Goal: Find specific page/section: Find specific page/section

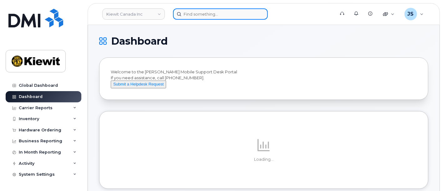
click at [193, 16] on input at bounding box center [220, 13] width 95 height 11
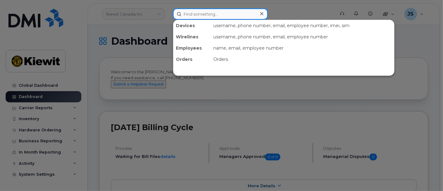
paste input "494756"
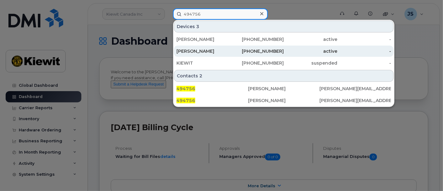
type input "494756"
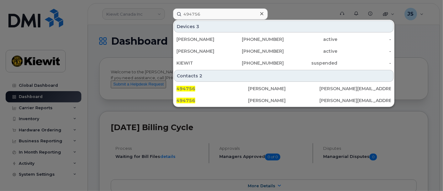
drag, startPoint x: 194, startPoint y: 49, endPoint x: 179, endPoint y: 15, distance: 37.6
click at [194, 50] on div "WILLIAM WEBB" at bounding box center [203, 51] width 54 height 6
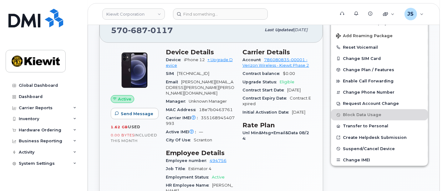
scroll to position [35, 0]
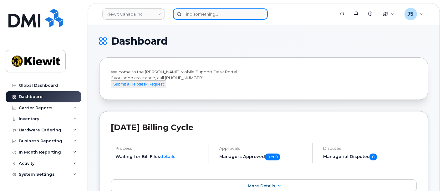
click at [199, 16] on input at bounding box center [220, 13] width 95 height 11
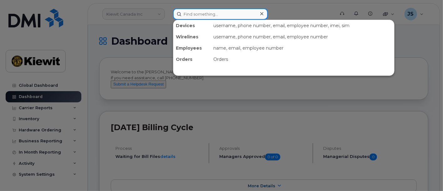
paste input "529181"
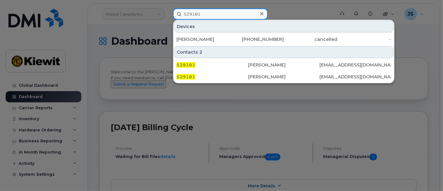
drag, startPoint x: 205, startPoint y: 13, endPoint x: 161, endPoint y: 16, distance: 44.2
click at [168, 16] on div "529181 Devices MORGAN ROCKWELL 503-616-6669 cancelled - Contacts 2 529181 Jack …" at bounding box center [252, 13] width 168 height 11
paste input "57274"
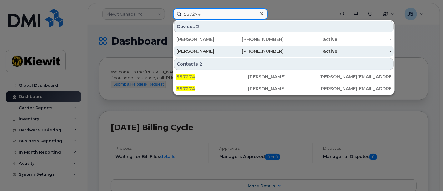
type input "557274"
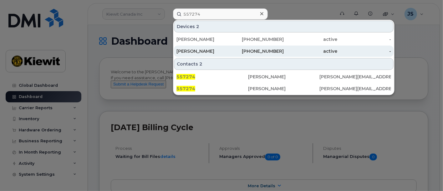
click at [212, 47] on div "CRAIG BEAUCHAMP" at bounding box center [203, 51] width 54 height 11
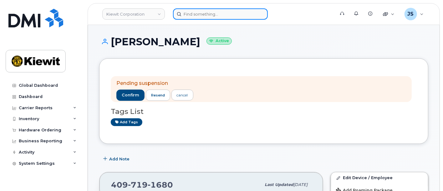
click at [203, 13] on input at bounding box center [220, 13] width 95 height 11
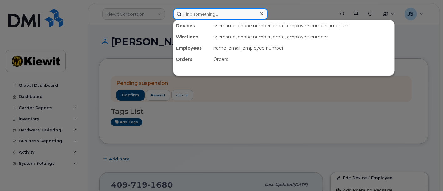
paste input "574216"
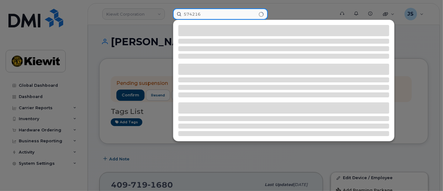
type input "574216"
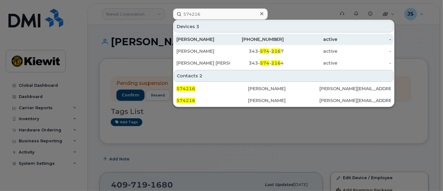
click at [220, 34] on div "JEAN MITCHELL" at bounding box center [203, 39] width 54 height 11
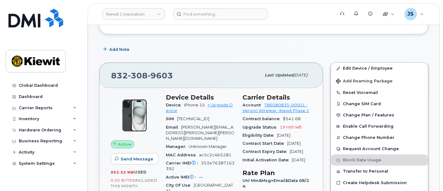
scroll to position [64, 0]
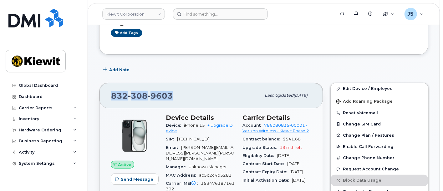
drag, startPoint x: 173, startPoint y: 97, endPoint x: 110, endPoint y: 99, distance: 62.6
click at [110, 99] on div "832 308 9603 Last updated Sep 06, 2025" at bounding box center [210, 95] width 223 height 25
copy span "832 308 9603"
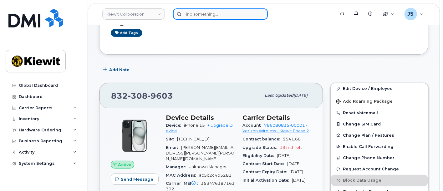
click at [221, 14] on input at bounding box center [220, 13] width 95 height 11
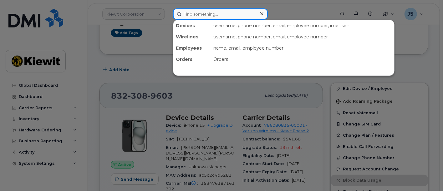
paste input "00549930"
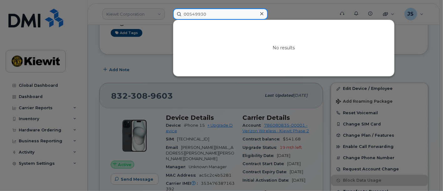
click at [190, 14] on input "00549930" at bounding box center [220, 13] width 95 height 11
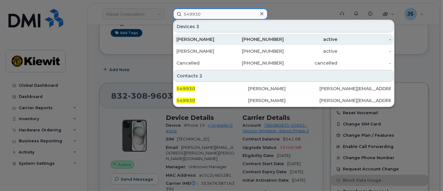
type input "549930"
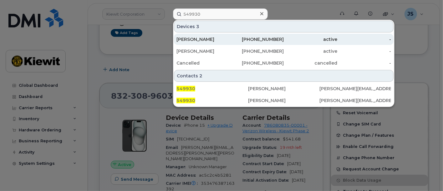
click at [223, 42] on div "Liam O'callaghan" at bounding box center [203, 39] width 54 height 11
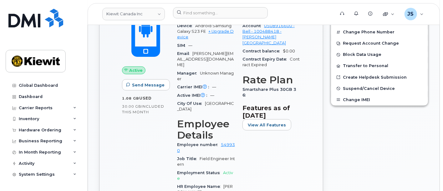
scroll to position [173, 0]
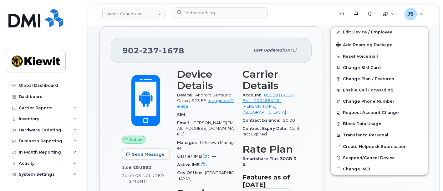
click at [187, 47] on div "902 237 1678" at bounding box center [185, 50] width 127 height 13
drag, startPoint x: 199, startPoint y: 99, endPoint x: 212, endPoint y: 93, distance: 14.9
click at [212, 93] on span "Android Samsung Galaxy S23 FE" at bounding box center [204, 98] width 54 height 10
copy span "Samsung Galaxy S23"
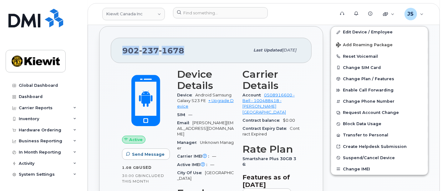
drag, startPoint x: 188, startPoint y: 52, endPoint x: 101, endPoint y: 48, distance: 87.3
copy span "902 237 1678"
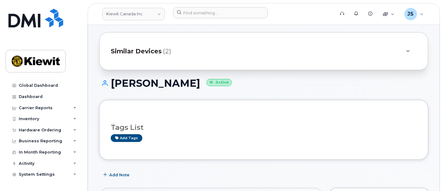
scroll to position [0, 0]
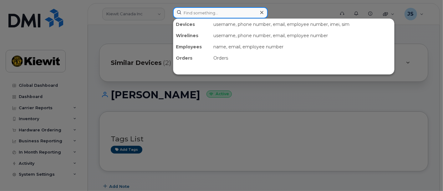
click at [217, 13] on input at bounding box center [220, 12] width 95 height 11
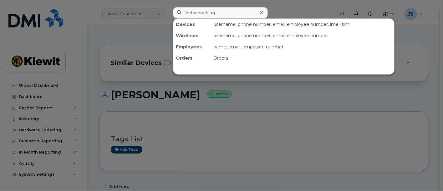
click at [122, 71] on div at bounding box center [221, 95] width 443 height 191
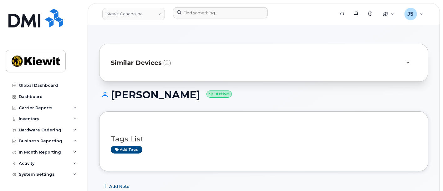
click at [123, 61] on span "Similar Devices" at bounding box center [136, 62] width 51 height 9
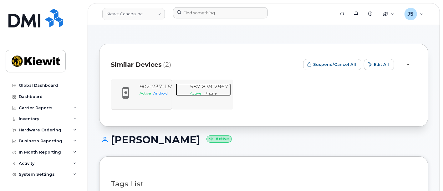
click at [205, 84] on span "839" at bounding box center [206, 87] width 12 height 6
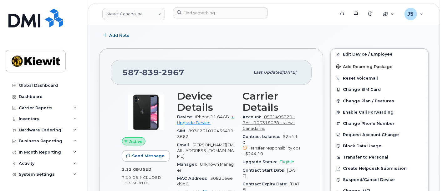
scroll to position [152, 0]
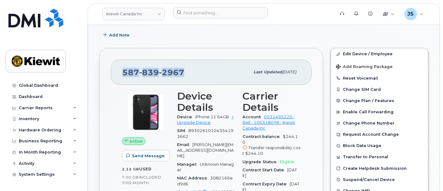
drag, startPoint x: 185, startPoint y: 71, endPoint x: 104, endPoint y: 73, distance: 80.7
copy span "[PHONE_NUMBER]"
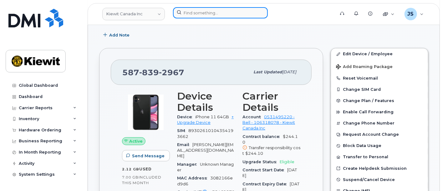
click at [185, 12] on input at bounding box center [220, 12] width 95 height 11
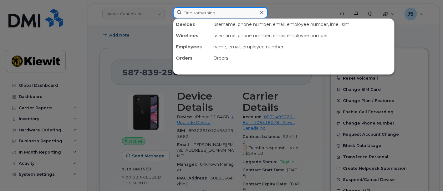
paste input "580373"
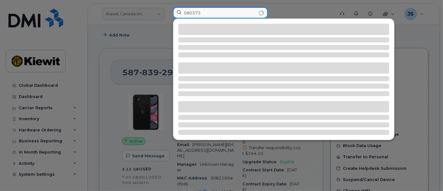
type input "580373"
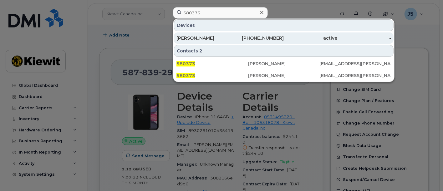
click at [209, 38] on div "CLAYBORNE FUDGE" at bounding box center [203, 38] width 54 height 6
click at [286, 37] on div "active" at bounding box center [311, 38] width 54 height 6
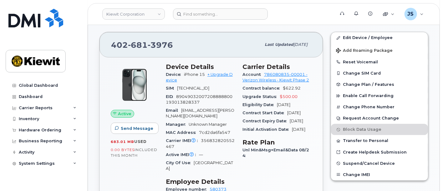
scroll to position [104, 0]
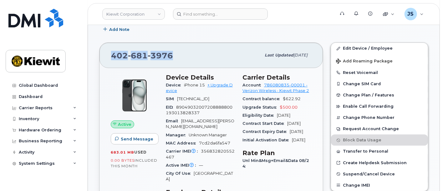
drag, startPoint x: 188, startPoint y: 57, endPoint x: 94, endPoint y: 55, distance: 93.8
copy span "402 681 3976"
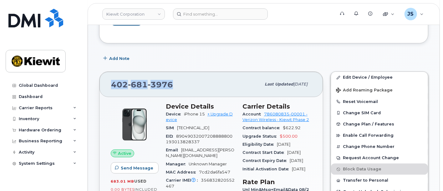
scroll to position [0, 0]
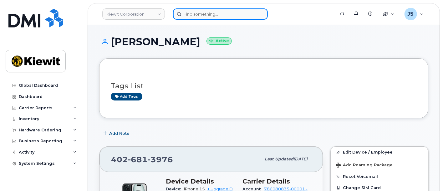
click at [196, 16] on input at bounding box center [220, 13] width 95 height 11
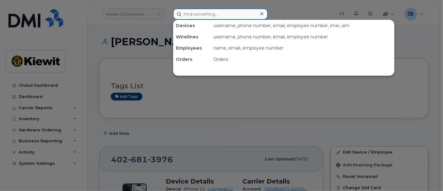
paste input "561262"
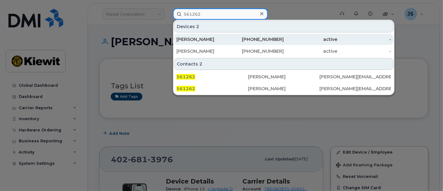
type input "561262"
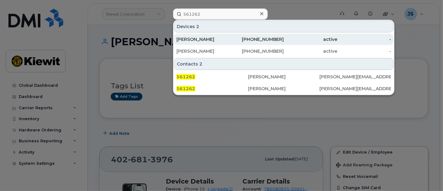
click at [202, 38] on div "SETH STRAMEL" at bounding box center [203, 39] width 54 height 6
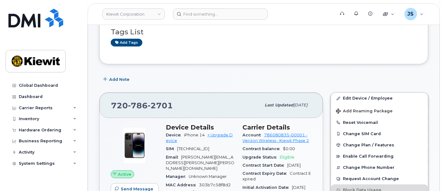
scroll to position [35, 0]
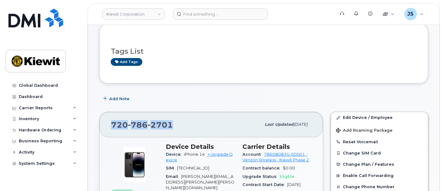
drag, startPoint x: 179, startPoint y: 124, endPoint x: 113, endPoint y: 121, distance: 67.0
click at [113, 121] on div "720 786 2701" at bounding box center [186, 124] width 150 height 13
copy span "720 786 2701"
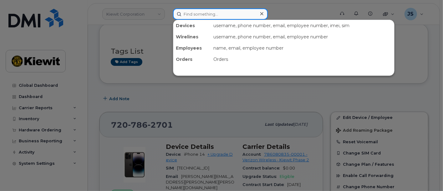
click at [209, 17] on input at bounding box center [220, 13] width 95 height 11
paste input "496867"
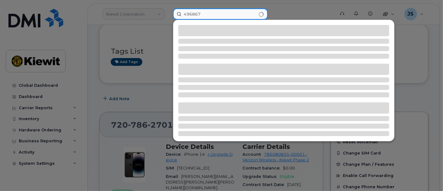
type input "496867"
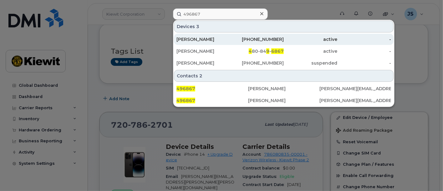
click at [206, 38] on div "[PERSON_NAME]" at bounding box center [203, 39] width 54 height 6
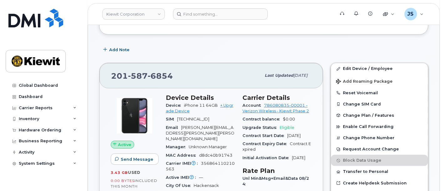
scroll to position [35, 0]
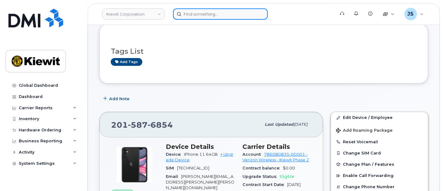
click at [224, 13] on input at bounding box center [220, 13] width 95 height 11
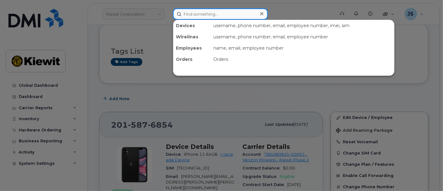
paste input "577553"
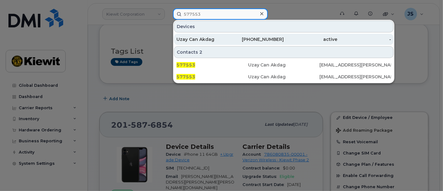
type input "577553"
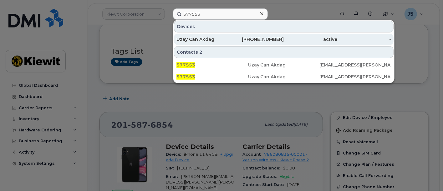
click at [234, 34] on div "[PHONE_NUMBER]" at bounding box center [257, 39] width 54 height 11
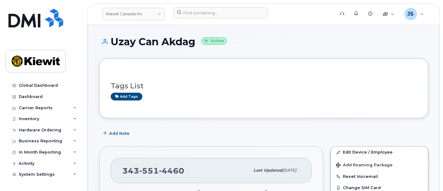
drag, startPoint x: 198, startPoint y: 41, endPoint x: 109, endPoint y: 45, distance: 89.2
click at [109, 45] on h1 "Uzay Can Akdag Active" at bounding box center [263, 41] width 329 height 11
copy h1 "Uzay Can Akdag"
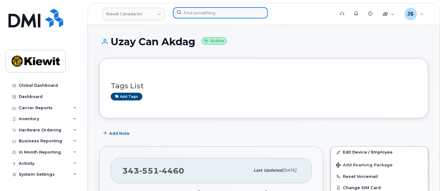
click at [211, 8] on input at bounding box center [220, 12] width 95 height 11
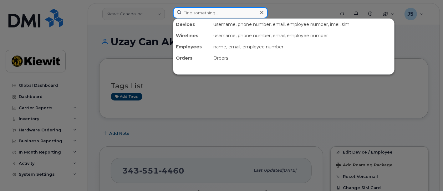
paste input "Uzay Can Akdag"
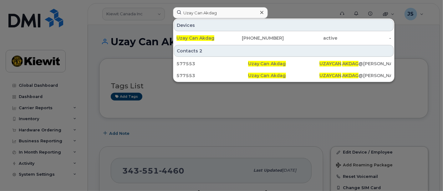
click at [233, 102] on div at bounding box center [221, 95] width 443 height 191
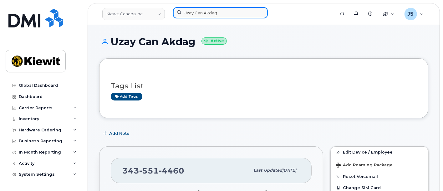
click at [239, 16] on input "Uzay Can Akdag" at bounding box center [220, 12] width 95 height 11
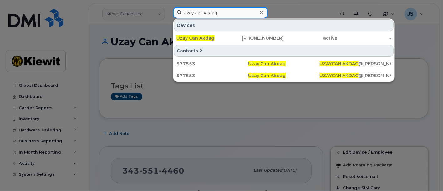
drag, startPoint x: 232, startPoint y: 10, endPoint x: 181, endPoint y: 11, distance: 50.6
click at [181, 11] on input "Uzay Can Akdag" at bounding box center [220, 12] width 95 height 11
paste input "362029"
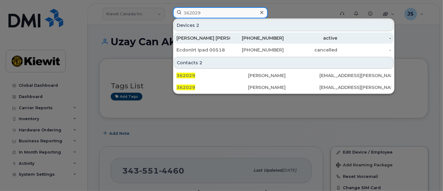
type input "362029"
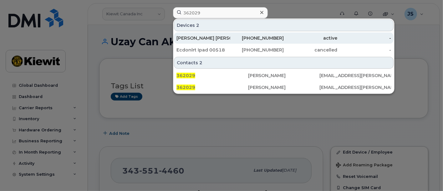
click at [219, 34] on div "Faris Al Akhras" at bounding box center [203, 38] width 54 height 11
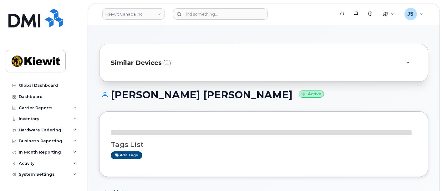
click at [156, 59] on span "Similar Devices" at bounding box center [136, 62] width 51 height 9
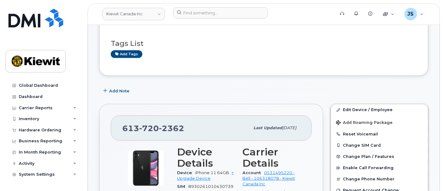
scroll to position [173, 0]
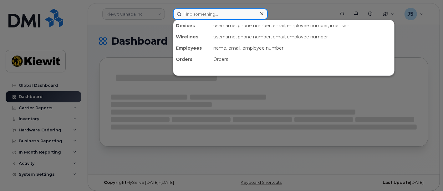
click at [229, 15] on input at bounding box center [220, 13] width 95 height 11
paste input "190900"
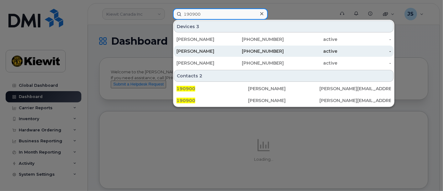
type input "190900"
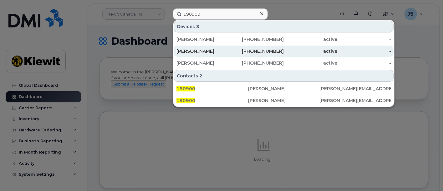
click at [234, 53] on div "406-499-3208" at bounding box center [257, 51] width 54 height 6
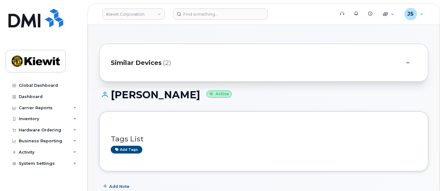
click at [153, 57] on div "Similar Devices (2)" at bounding box center [255, 62] width 288 height 15
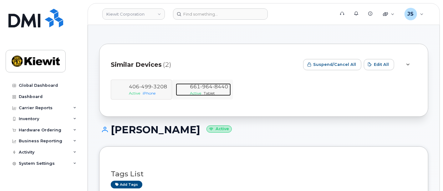
click at [216, 88] on span "8440" at bounding box center [221, 87] width 16 height 6
